Goal: Task Accomplishment & Management: Use online tool/utility

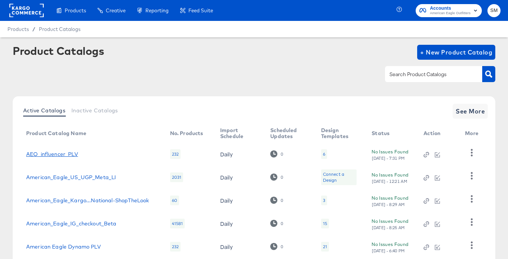
click at [50, 151] on link "AEO_influencer_PLV" at bounding box center [52, 154] width 52 height 6
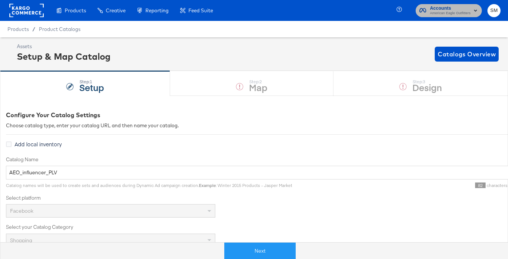
click at [457, 13] on span "American Eagle Outfitters" at bounding box center [450, 13] width 41 height 6
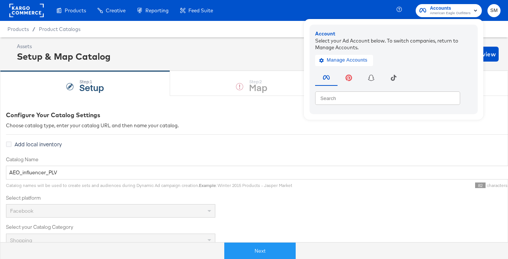
click at [232, 28] on div "Products / Product Catalogs" at bounding box center [254, 29] width 508 height 16
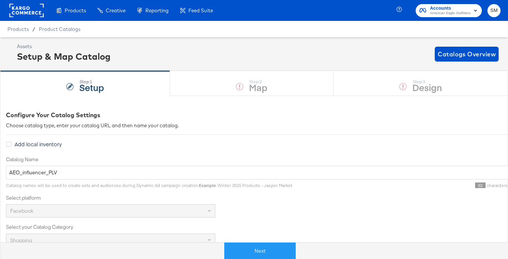
click at [25, 8] on rect at bounding box center [26, 10] width 34 height 13
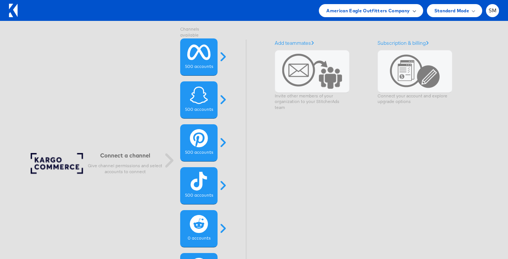
click at [417, 10] on div "American Eagle Outfitters Company" at bounding box center [371, 10] width 104 height 13
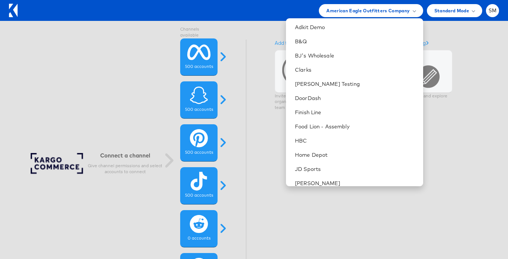
scroll to position [18, 0]
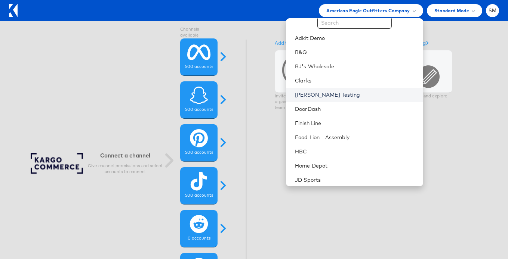
click at [321, 96] on link "Colin Clarke Testing" at bounding box center [356, 94] width 122 height 7
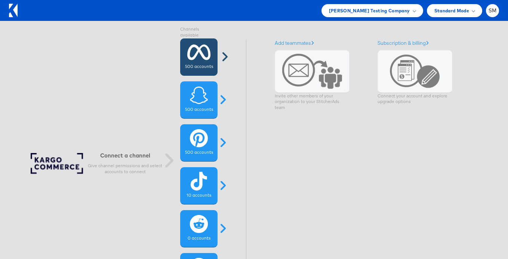
click at [202, 60] on icon at bounding box center [199, 52] width 24 height 19
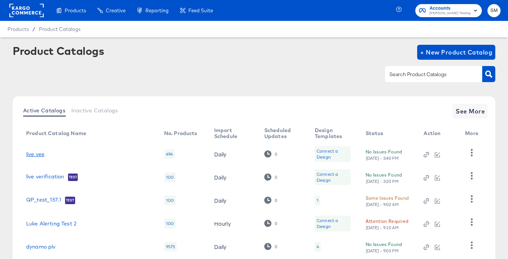
click at [32, 152] on link "live vee" at bounding box center [35, 154] width 18 height 6
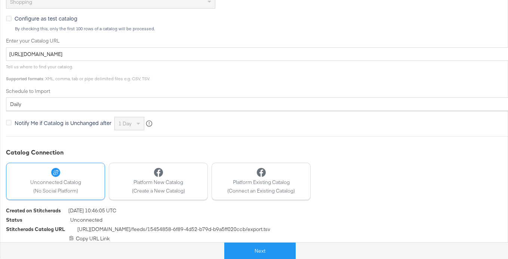
scroll to position [243, 0]
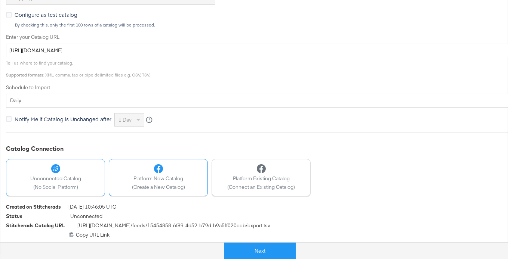
click at [163, 170] on div at bounding box center [158, 168] width 53 height 9
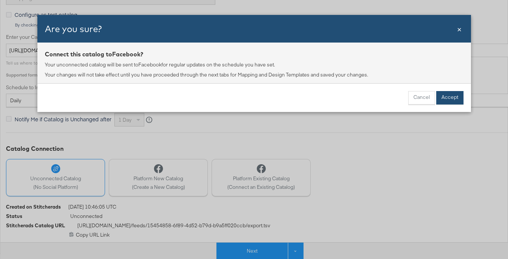
click at [455, 98] on button "Accept" at bounding box center [449, 97] width 27 height 13
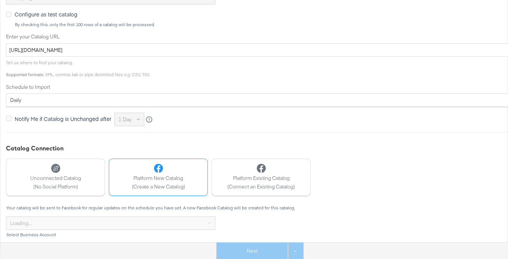
scroll to position [300, 0]
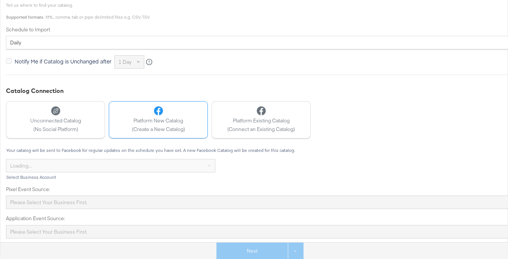
click at [67, 203] on div "Please select your business first." at bounding box center [267, 202] width 522 height 13
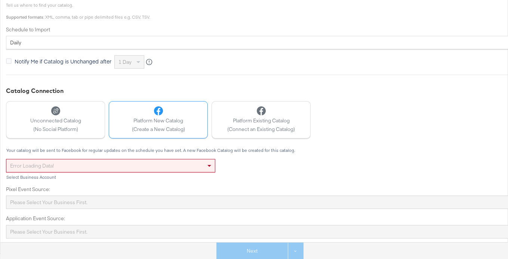
drag, startPoint x: 377, startPoint y: 73, endPoint x: 339, endPoint y: 63, distance: 39.1
click at [376, 73] on div "Configure Your Catalog Settings Choose catalog type, enter your catalog URL and…" at bounding box center [267, 25] width 523 height 428
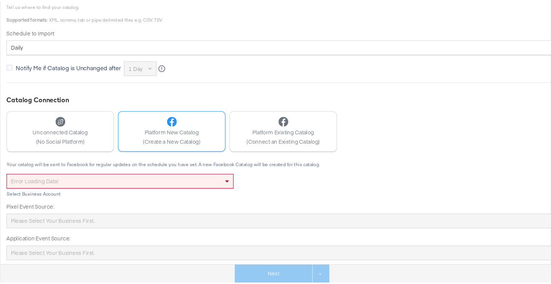
scroll to position [275, 0]
